Goal: Task Accomplishment & Management: Manage account settings

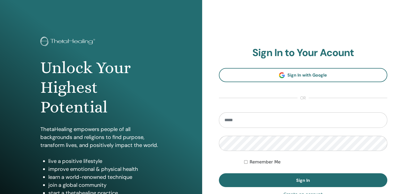
click at [236, 111] on section "Sign In to Your Acount Sign In with Google or Remember Me Sign In" at bounding box center [303, 117] width 169 height 140
click at [241, 115] on input "email" at bounding box center [303, 119] width 169 height 15
type input "**********"
click at [219, 173] on button "Sign In" at bounding box center [303, 180] width 169 height 14
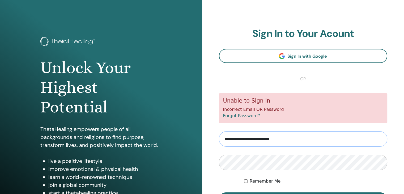
click at [231, 139] on input "**********" at bounding box center [303, 138] width 169 height 15
type input "**********"
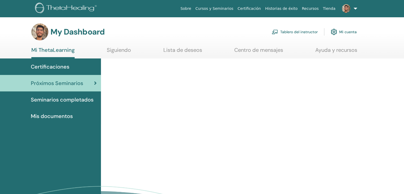
click at [299, 30] on link "Tablero del instructor" at bounding box center [295, 32] width 46 height 12
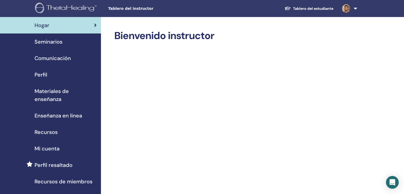
click at [50, 128] on span "Recursos" at bounding box center [46, 132] width 23 height 8
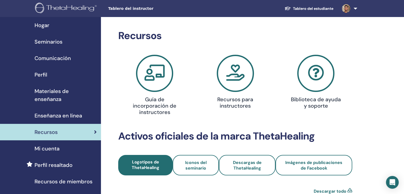
click at [68, 45] on div "Seminarios" at bounding box center [50, 42] width 92 height 8
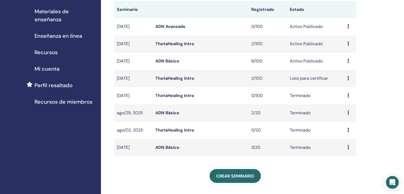
scroll to position [80, 0]
click at [349, 60] on div "Avance Editar asistentes Cancelar" at bounding box center [351, 61] width 6 height 6
click at [341, 63] on link "Avance" at bounding box center [342, 64] width 14 height 6
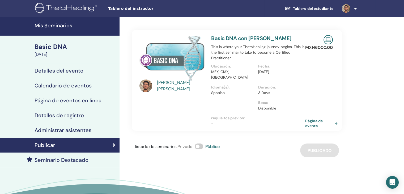
scroll to position [35, 0]
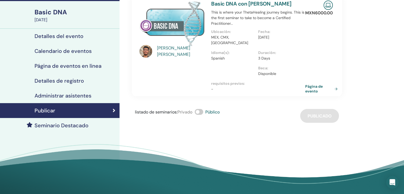
click at [74, 96] on h4 "Administrar asistentes" at bounding box center [63, 95] width 57 height 6
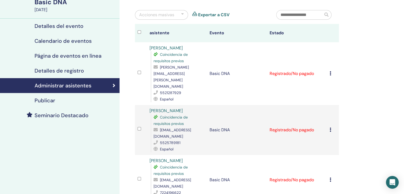
scroll to position [46, 0]
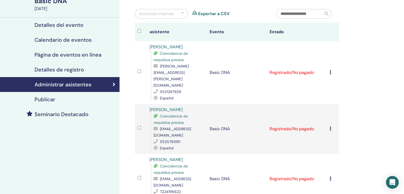
click at [331, 70] on icon at bounding box center [331, 72] width 2 height 4
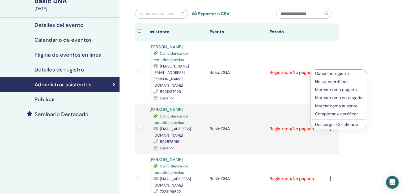
click at [356, 124] on link "Descargar Certificado" at bounding box center [336, 125] width 43 height 6
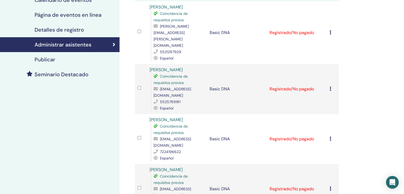
scroll to position [88, 0]
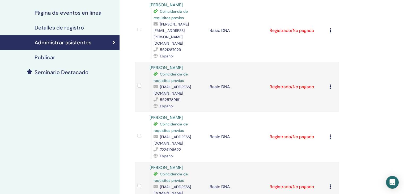
click at [330, 134] on icon at bounding box center [331, 136] width 2 height 4
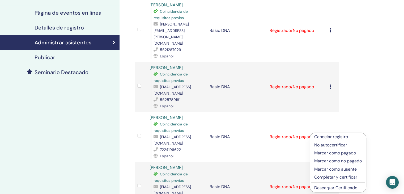
click at [341, 189] on link "Descargar Certificado" at bounding box center [335, 188] width 43 height 6
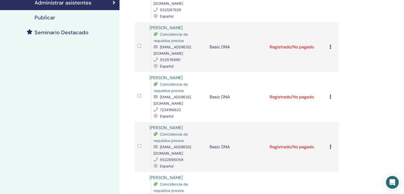
scroll to position [128, 0]
click at [331, 145] on icon at bounding box center [331, 147] width 2 height 4
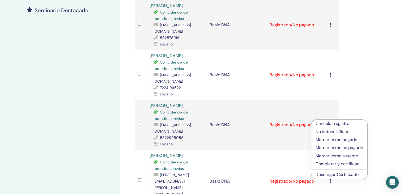
scroll to position [150, 0]
click at [333, 176] on link "Descargar Certificado" at bounding box center [337, 174] width 43 height 6
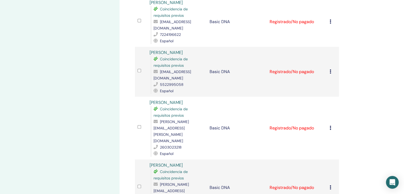
scroll to position [205, 0]
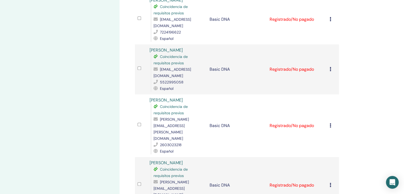
click at [333, 116] on td "Cancelar registro No autocertificar Marcar como pagado Marcar como no pagado Ma…" at bounding box center [333, 125] width 12 height 63
click at [331, 123] on div "Cancelar registro No autocertificar Marcar como pagado Marcar como no pagado Ma…" at bounding box center [333, 126] width 7 height 6
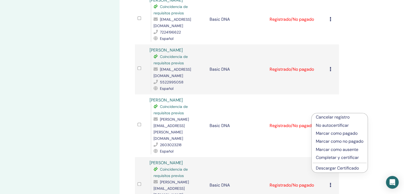
click at [338, 126] on p "No autocertificar" at bounding box center [340, 125] width 48 height 6
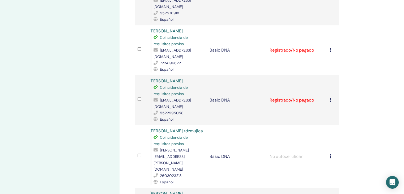
scroll to position [181, 0]
click at [330, 154] on icon at bounding box center [331, 156] width 2 height 4
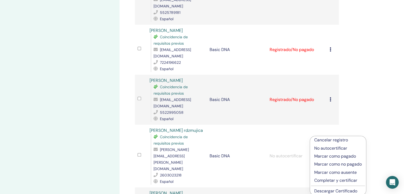
click at [342, 172] on p "Marcar como ausente" at bounding box center [338, 172] width 48 height 6
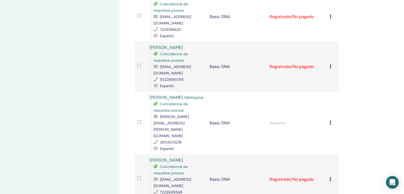
scroll to position [215, 0]
click at [330, 120] on icon at bounding box center [331, 122] width 2 height 4
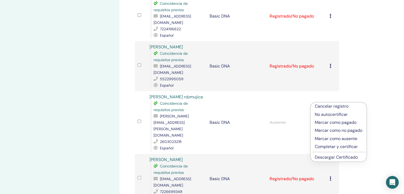
click at [341, 106] on p "Cancelar registro" at bounding box center [339, 106] width 48 height 6
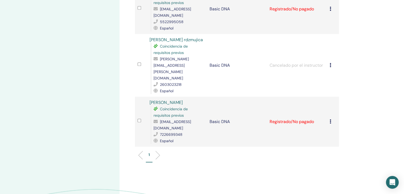
scroll to position [272, 0]
click at [333, 118] on div "Cancelar registro No autocertificar Marcar como pagado Marcar como no pagado Ma…" at bounding box center [333, 121] width 7 height 6
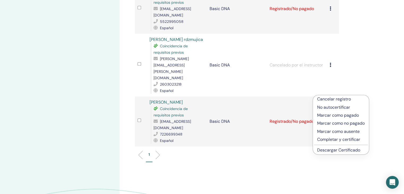
click at [263, 152] on ul "1" at bounding box center [237, 157] width 195 height 10
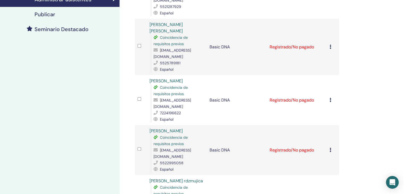
scroll to position [130, 0]
click at [331, 98] on icon at bounding box center [331, 100] width 2 height 4
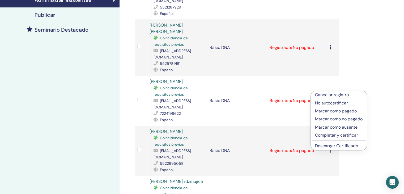
click at [341, 111] on p "Marcar como pagado" at bounding box center [339, 111] width 48 height 6
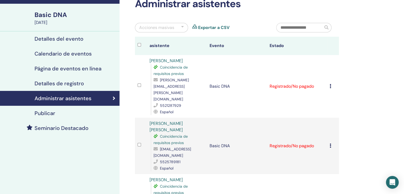
scroll to position [34, 0]
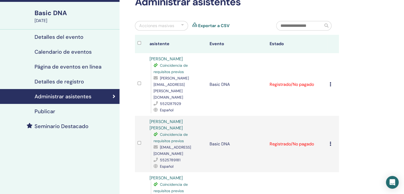
click at [331, 82] on icon at bounding box center [331, 84] width 2 height 4
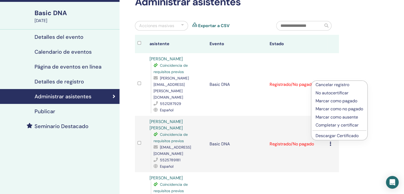
click at [343, 100] on p "Marcar como pagado" at bounding box center [340, 101] width 48 height 6
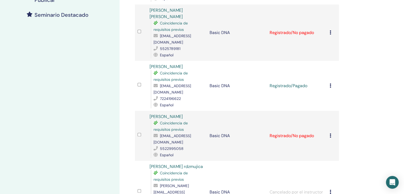
scroll to position [166, 0]
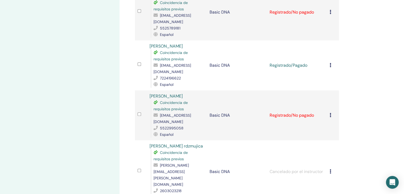
click at [331, 113] on icon at bounding box center [331, 115] width 2 height 4
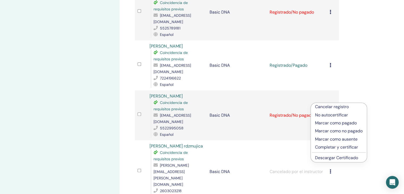
click at [341, 114] on p "No autocertificar" at bounding box center [339, 115] width 48 height 6
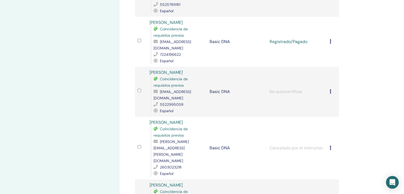
scroll to position [183, 0]
click at [347, 103] on div "Administrar asistentes Acciones masivas Exportar a CSV asistente Evento Estado …" at bounding box center [254, 82] width 269 height 497
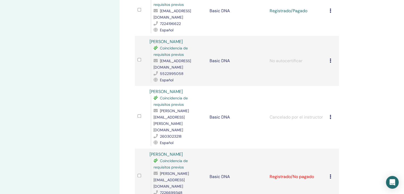
scroll to position [255, 0]
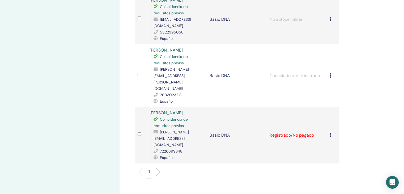
click at [331, 132] on div "Cancelar registro No autocertificar Marcar como pagado Marcar como no pagado Ma…" at bounding box center [333, 135] width 7 height 6
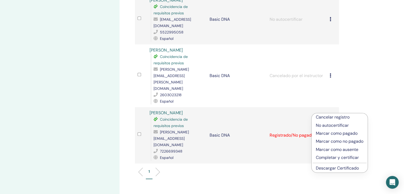
click at [335, 167] on link "Descargar Certificado" at bounding box center [337, 168] width 43 height 6
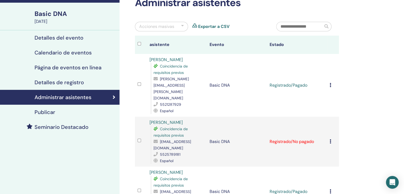
scroll to position [29, 0]
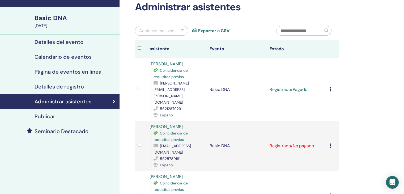
click at [330, 144] on icon at bounding box center [331, 146] width 2 height 4
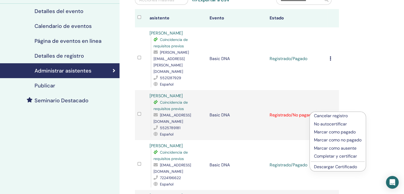
scroll to position [60, 0]
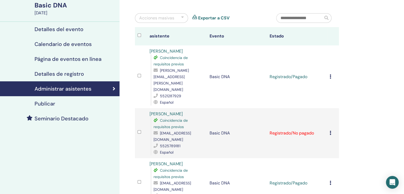
scroll to position [0, 0]
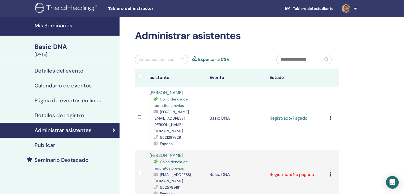
click at [40, 29] on h4 "Mis Seminarios" at bounding box center [76, 25] width 82 height 6
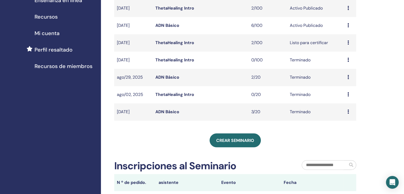
scroll to position [119, 0]
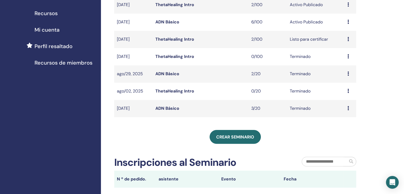
click at [354, 105] on td "Avance asistentes" at bounding box center [350, 108] width 11 height 17
click at [351, 107] on div "Avance asistentes" at bounding box center [351, 108] width 6 height 6
click at [347, 111] on link "Avance" at bounding box center [344, 111] width 14 height 6
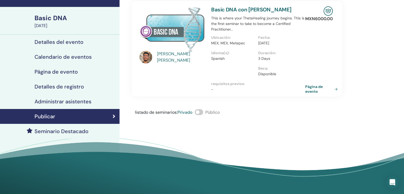
scroll to position [29, 0]
click at [60, 110] on link "Publicar" at bounding box center [60, 116] width 120 height 15
click at [71, 102] on h4 "Administrar asistentes" at bounding box center [63, 101] width 57 height 6
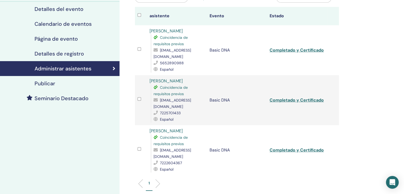
scroll to position [60, 0]
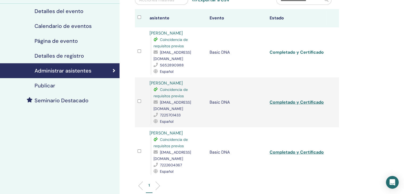
click at [298, 52] on link "Completado y Certificado" at bounding box center [297, 52] width 54 height 6
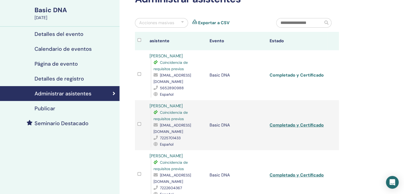
scroll to position [36, 0]
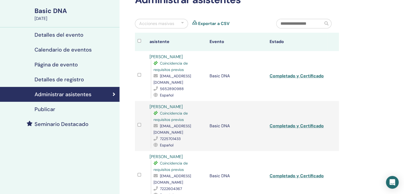
click at [202, 108] on div "ERIKA Ronquillo Lopez Coincidencia de requisitos previos ronquifer9@gmail.com 7…" at bounding box center [177, 126] width 55 height 45
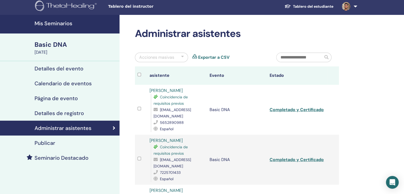
click at [57, 22] on h4 "Mis Seminarios" at bounding box center [76, 23] width 82 height 6
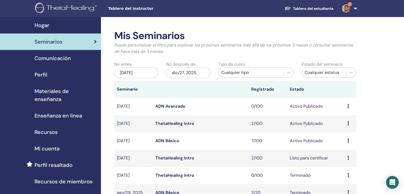
click at [348, 142] on icon at bounding box center [349, 140] width 2 height 4
click at [342, 146] on link "Avance" at bounding box center [341, 146] width 14 height 6
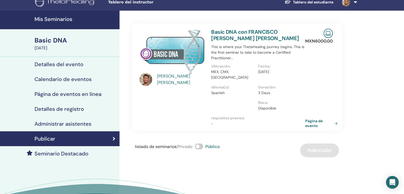
scroll to position [7, 0]
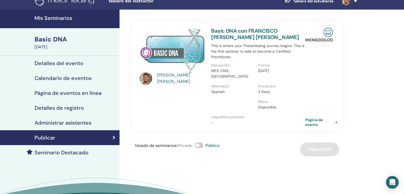
click at [89, 125] on h4 "Administrar asistentes" at bounding box center [63, 123] width 57 height 6
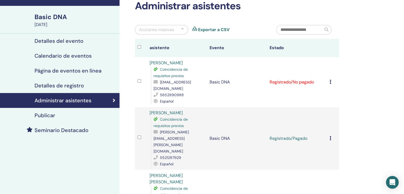
scroll to position [31, 0]
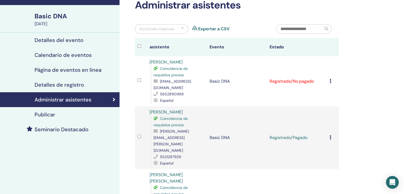
click at [331, 81] on div "Cancelar registro No autocertificar Marcar como pagado Marcar como no pagado Ma…" at bounding box center [333, 81] width 7 height 6
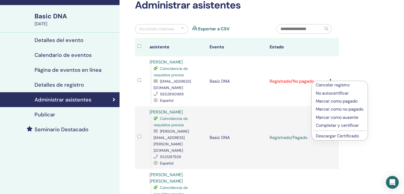
click at [347, 125] on p "Completar y certificar" at bounding box center [340, 125] width 48 height 6
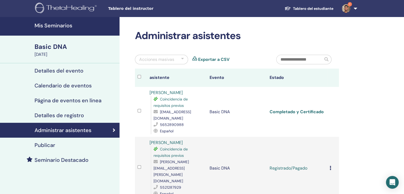
click at [298, 112] on link "Completado y Certificado" at bounding box center [297, 112] width 54 height 6
drag, startPoint x: 57, startPoint y: 26, endPoint x: 349, endPoint y: 8, distance: 292.3
click at [349, 8] on img at bounding box center [346, 8] width 9 height 9
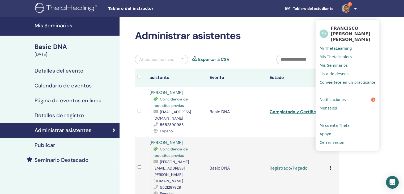
click at [339, 47] on span "Mi ThetaLearning" at bounding box center [336, 48] width 32 height 5
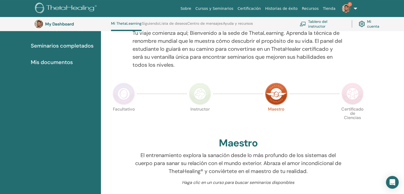
scroll to position [68, 0]
click at [123, 94] on img at bounding box center [124, 94] width 22 height 22
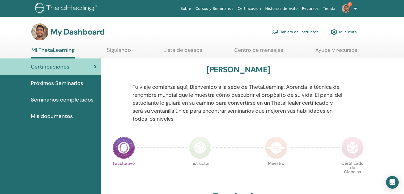
scroll to position [8, 0]
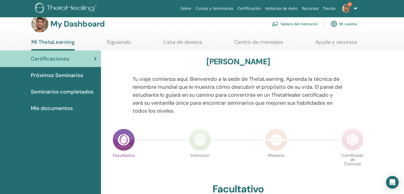
click at [66, 92] on span "Seminarios completados" at bounding box center [62, 92] width 63 height 8
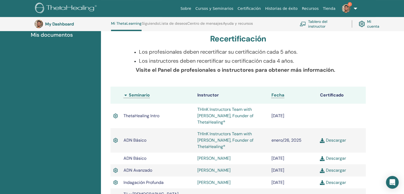
scroll to position [126, 0]
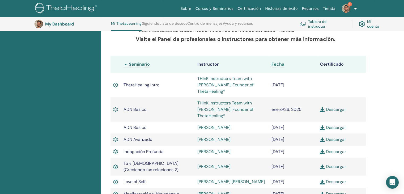
click at [220, 85] on link "THInK Instructors Team with [PERSON_NAME], Founder of ThetaHealing®" at bounding box center [225, 85] width 56 height 18
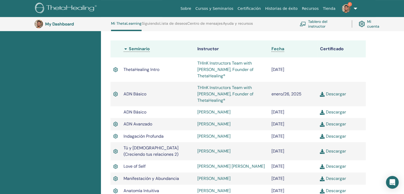
scroll to position [142, 0]
click at [343, 93] on link "Descargar" at bounding box center [333, 93] width 26 height 6
